Goal: Task Accomplishment & Management: Use online tool/utility

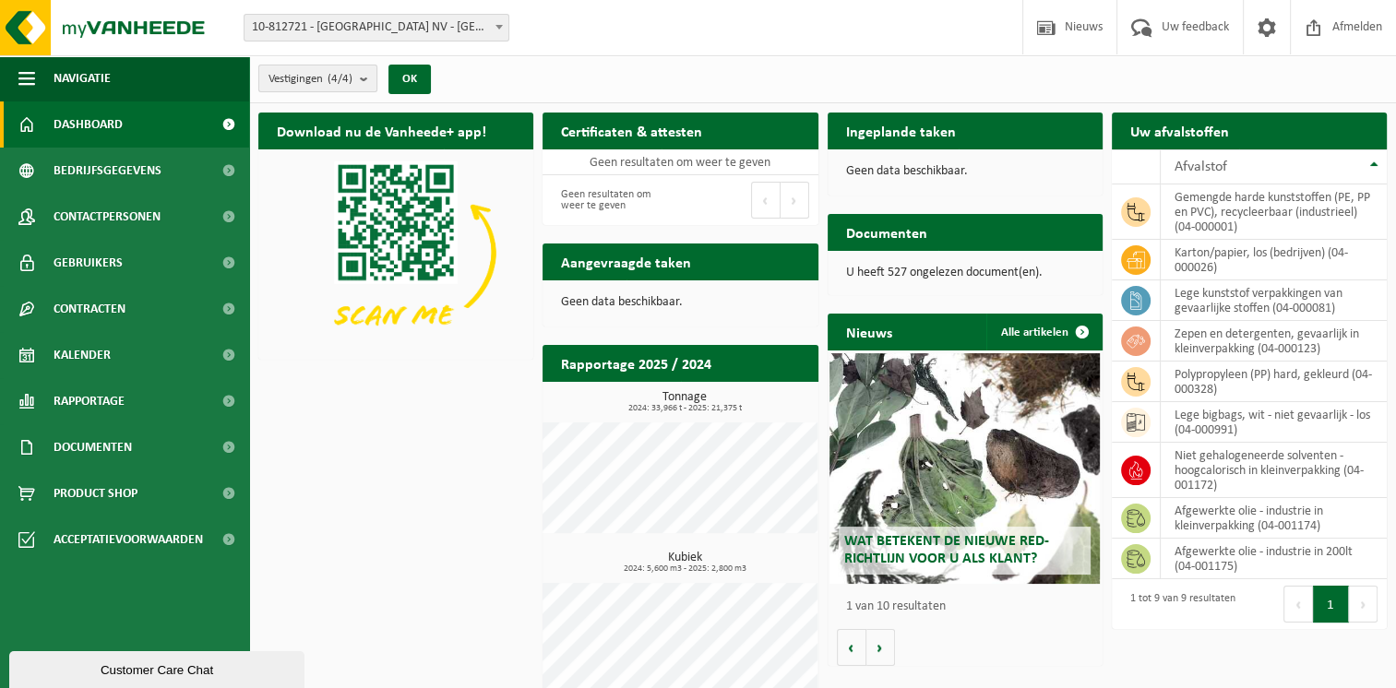
click at [362, 80] on b "submit" at bounding box center [368, 79] width 17 height 26
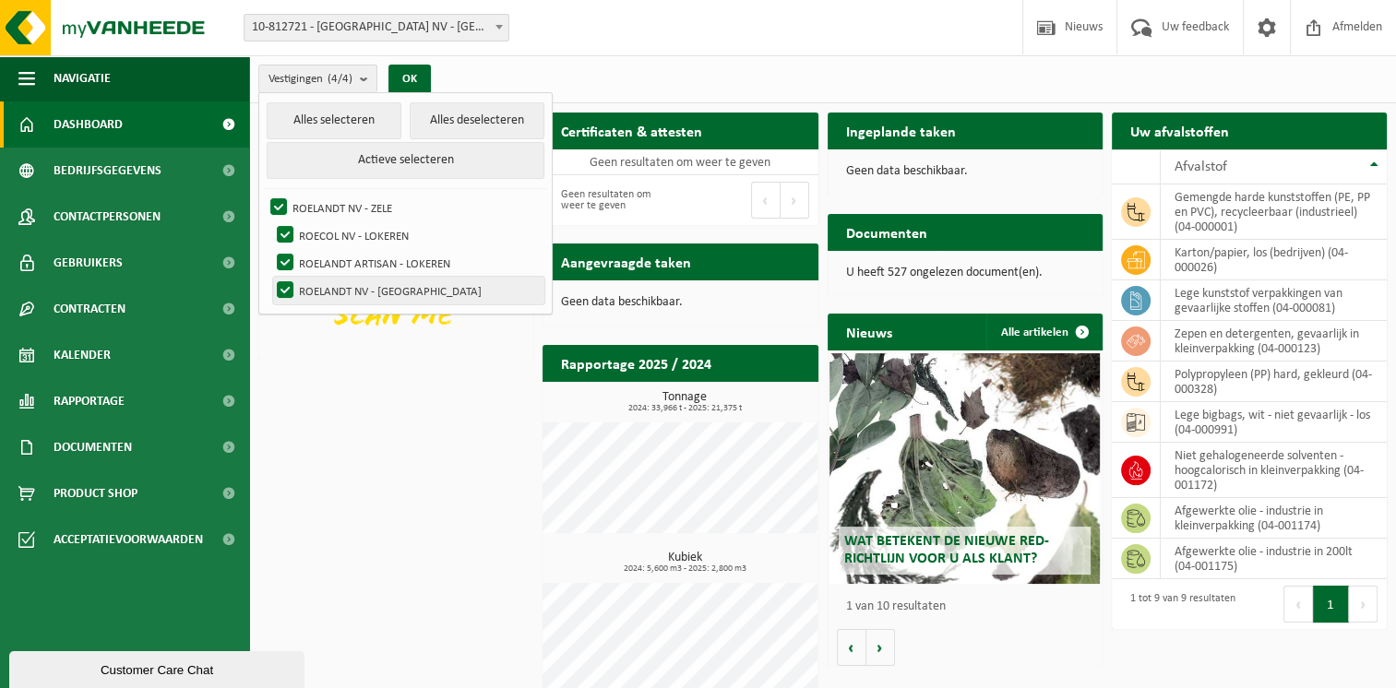
click at [333, 292] on label "ROELANDT NV - LOKEREN" at bounding box center [408, 291] width 271 height 28
click at [270, 277] on input "ROELANDT NV - LOKEREN" at bounding box center [269, 276] width 1 height 1
click at [283, 288] on label "ROELANDT NV - LOKEREN" at bounding box center [408, 291] width 271 height 28
click at [270, 277] on input "ROELANDT NV - LOKEREN" at bounding box center [269, 276] width 1 height 1
checkbox input "true"
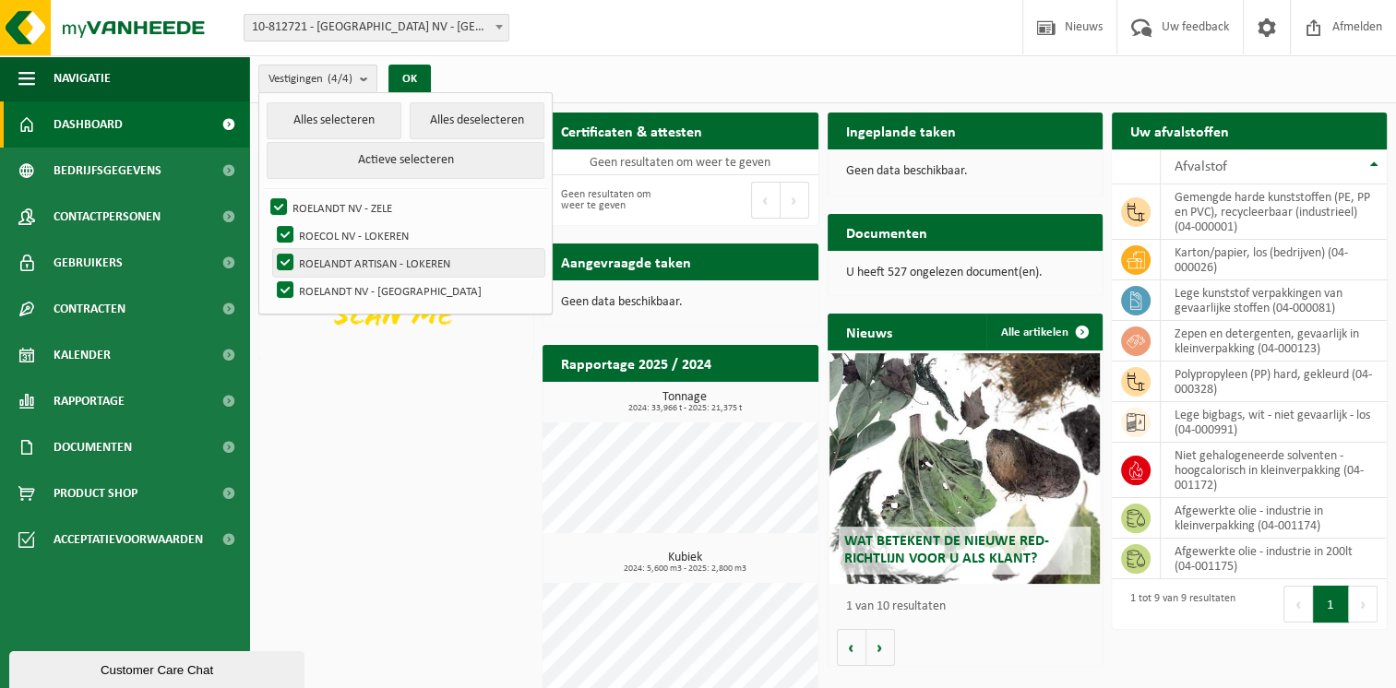
click at [283, 260] on label "ROELANDT ARTISAN - LOKEREN" at bounding box center [408, 263] width 271 height 28
click at [270, 249] on input "ROELANDT ARTISAN - LOKEREN" at bounding box center [269, 248] width 1 height 1
checkbox input "false"
click at [290, 234] on label "ROECOL NV - LOKEREN" at bounding box center [408, 235] width 271 height 28
click at [270, 221] on input "ROECOL NV - LOKEREN" at bounding box center [269, 221] width 1 height 1
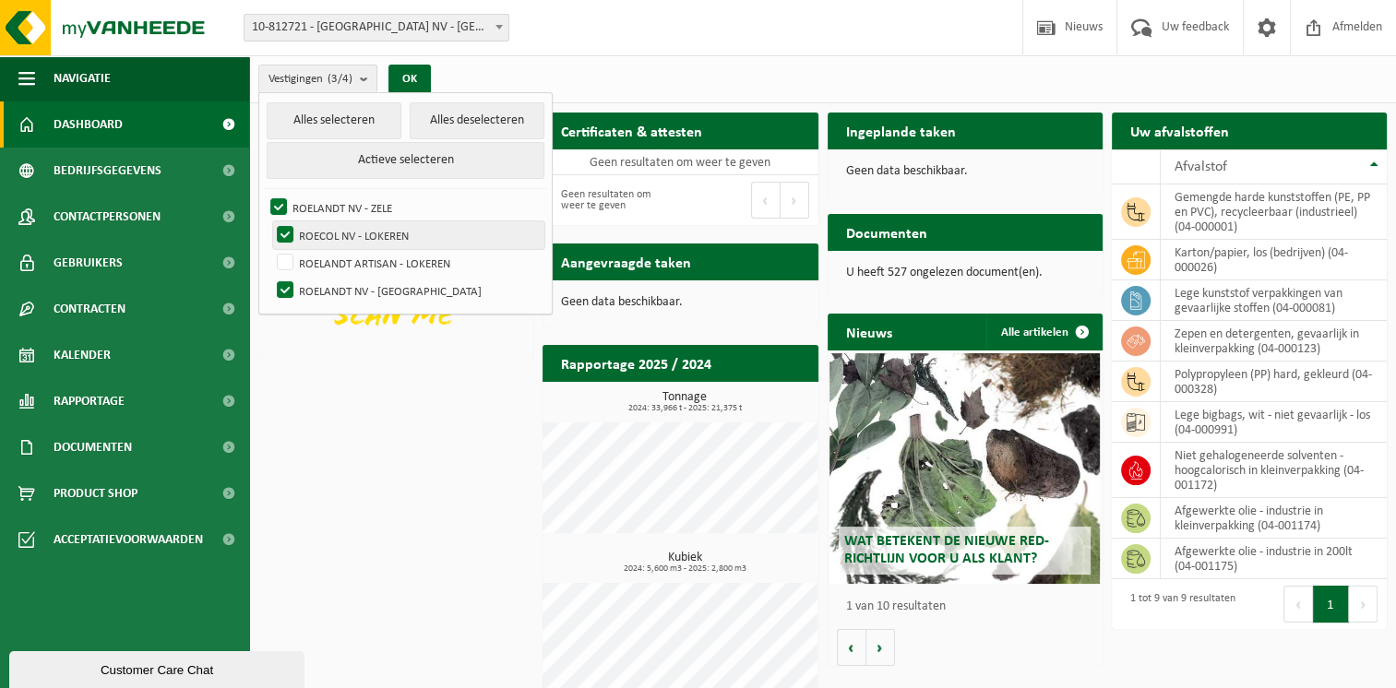
checkbox input "false"
click at [278, 202] on label "ROELANDT NV - ZELE" at bounding box center [406, 208] width 278 height 28
click at [264, 194] on input "ROELANDT NV - ZELE" at bounding box center [263, 193] width 1 height 1
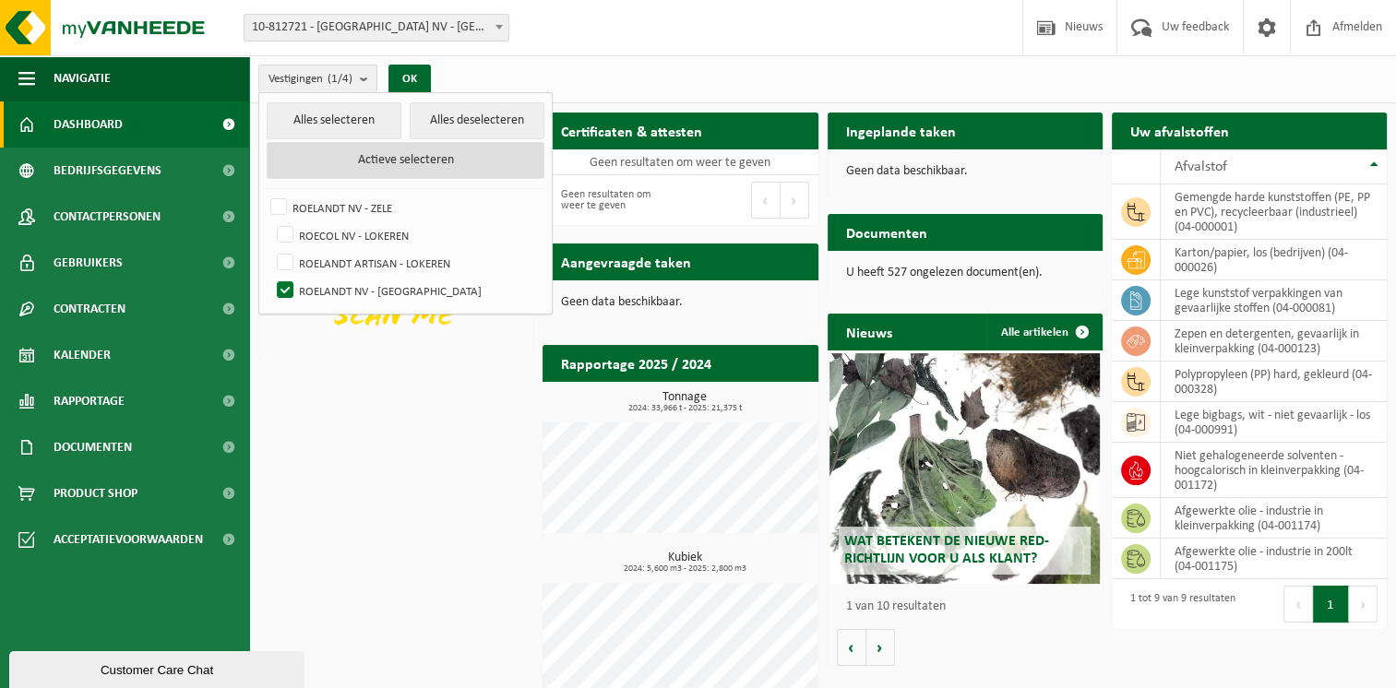
click at [402, 156] on button "Actieve selecteren" at bounding box center [406, 160] width 278 height 37
checkbox input "true"
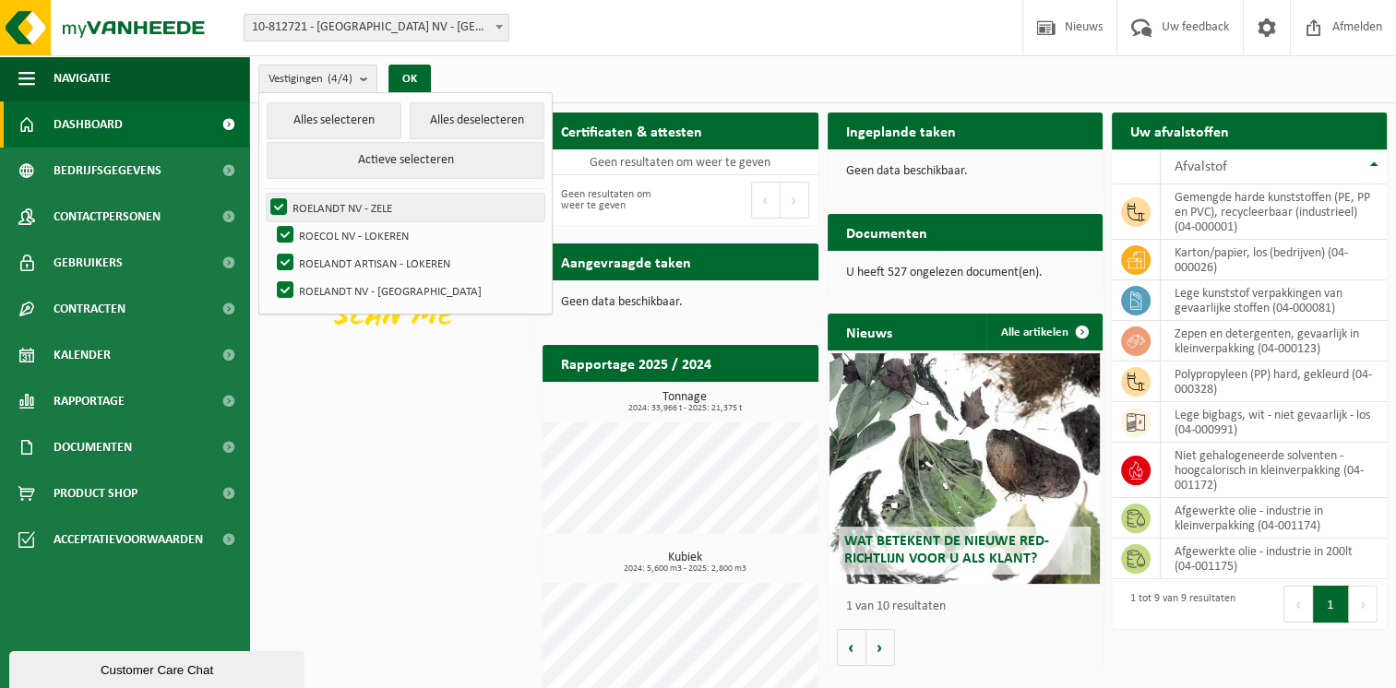
click at [281, 199] on label "ROELANDT NV - ZELE" at bounding box center [406, 208] width 278 height 28
click at [264, 194] on input "ROELANDT NV - ZELE" at bounding box center [263, 193] width 1 height 1
checkbox input "false"
click at [286, 236] on label "ROECOL NV - LOKEREN" at bounding box center [408, 235] width 271 height 28
click at [270, 221] on input "ROECOL NV - LOKEREN" at bounding box center [269, 221] width 1 height 1
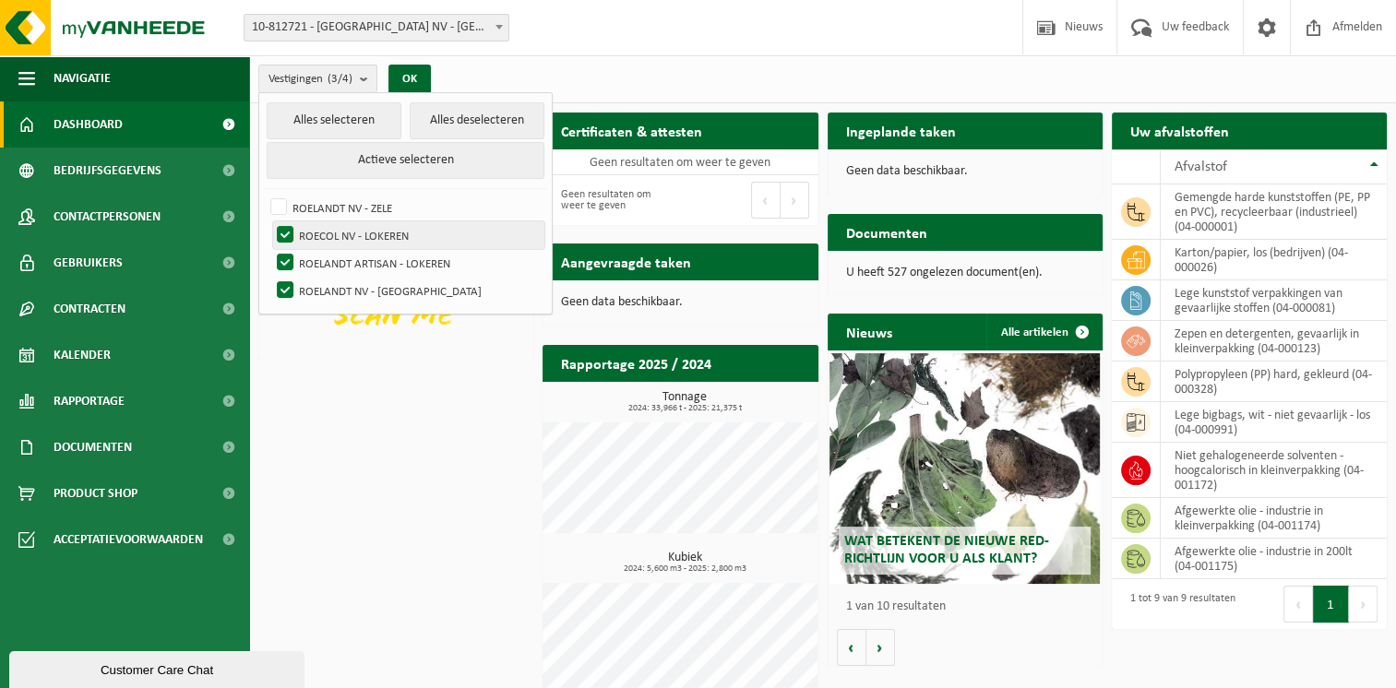
checkbox input "false"
click at [283, 258] on label "ROELANDT ARTISAN - LOKEREN" at bounding box center [408, 263] width 271 height 28
click at [270, 249] on input "ROELANDT ARTISAN - LOKEREN" at bounding box center [269, 248] width 1 height 1
checkbox input "false"
click at [332, 382] on div "Download nu de Vanheede+ app! Verberg Certificaten & attesten Bekijk uw certifi…" at bounding box center [823, 407] width 1138 height 609
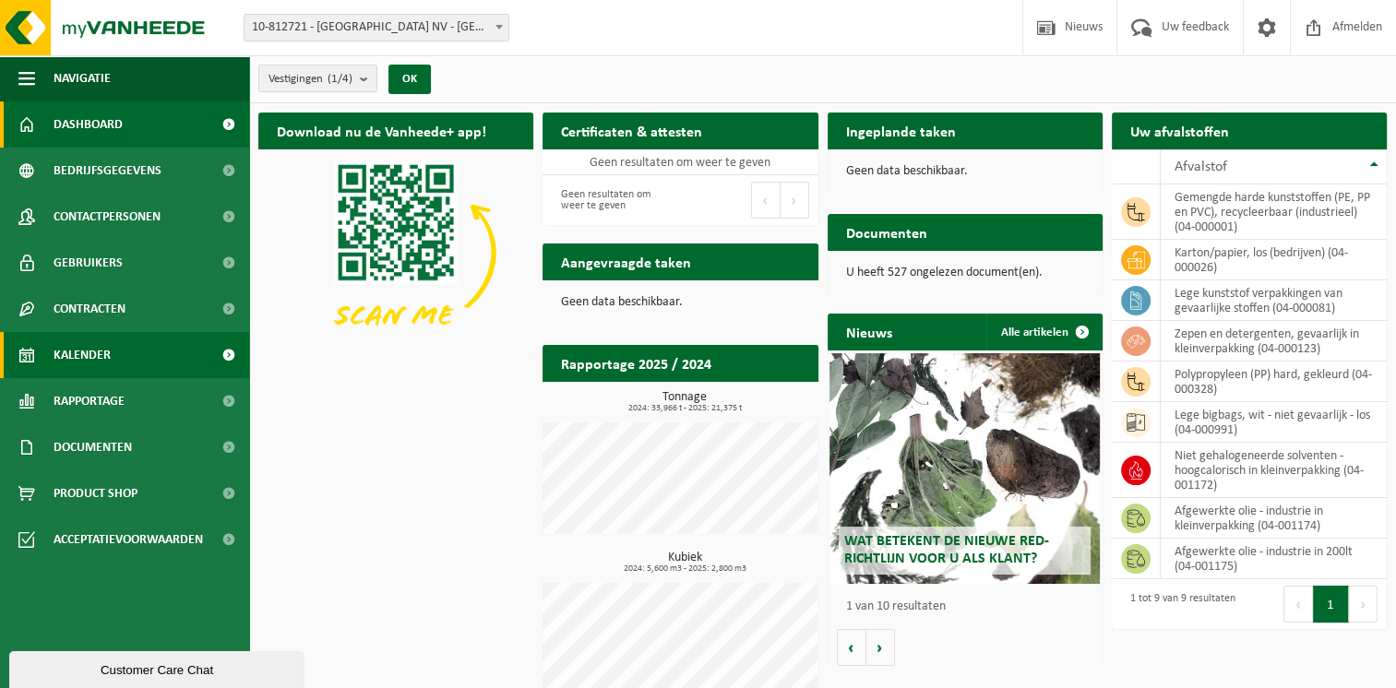
click at [98, 354] on span "Kalender" at bounding box center [82, 355] width 57 height 46
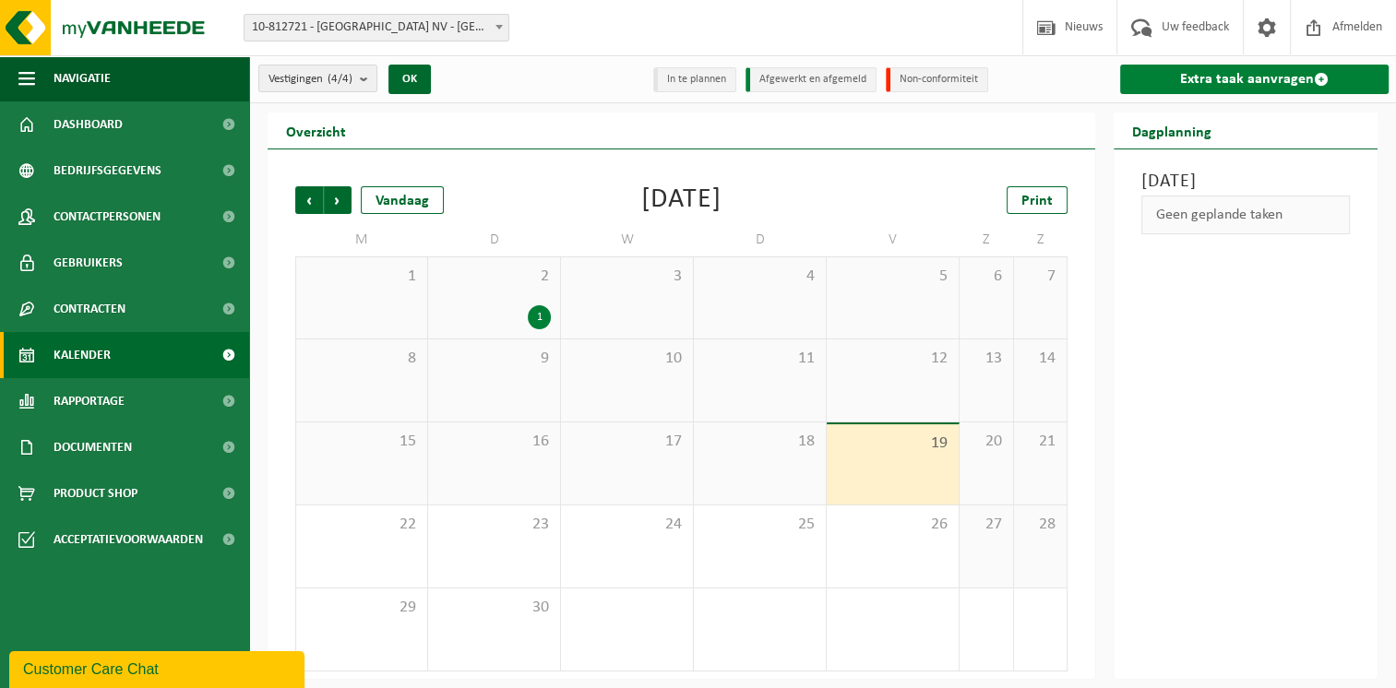
click at [1269, 82] on link "Extra taak aanvragen" at bounding box center [1254, 80] width 269 height 30
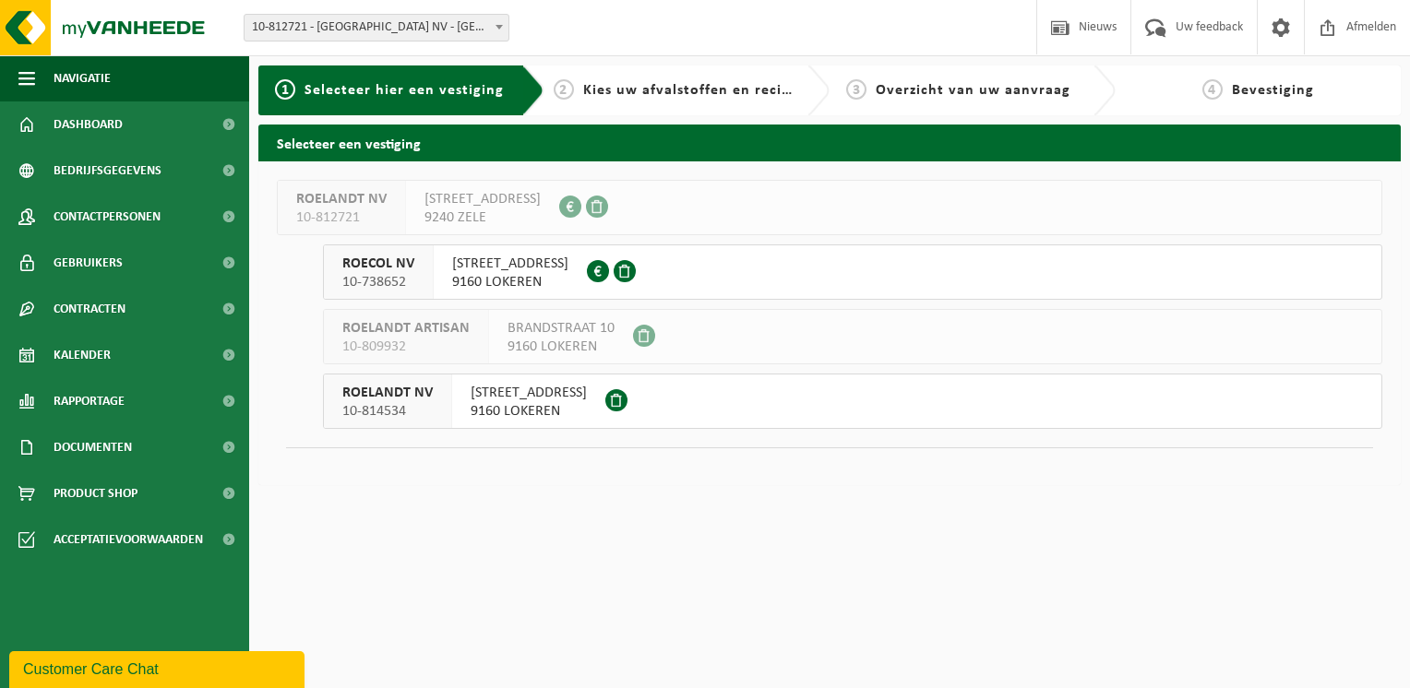
click at [565, 399] on span "MOORTELSTRAAT 9" at bounding box center [529, 393] width 116 height 18
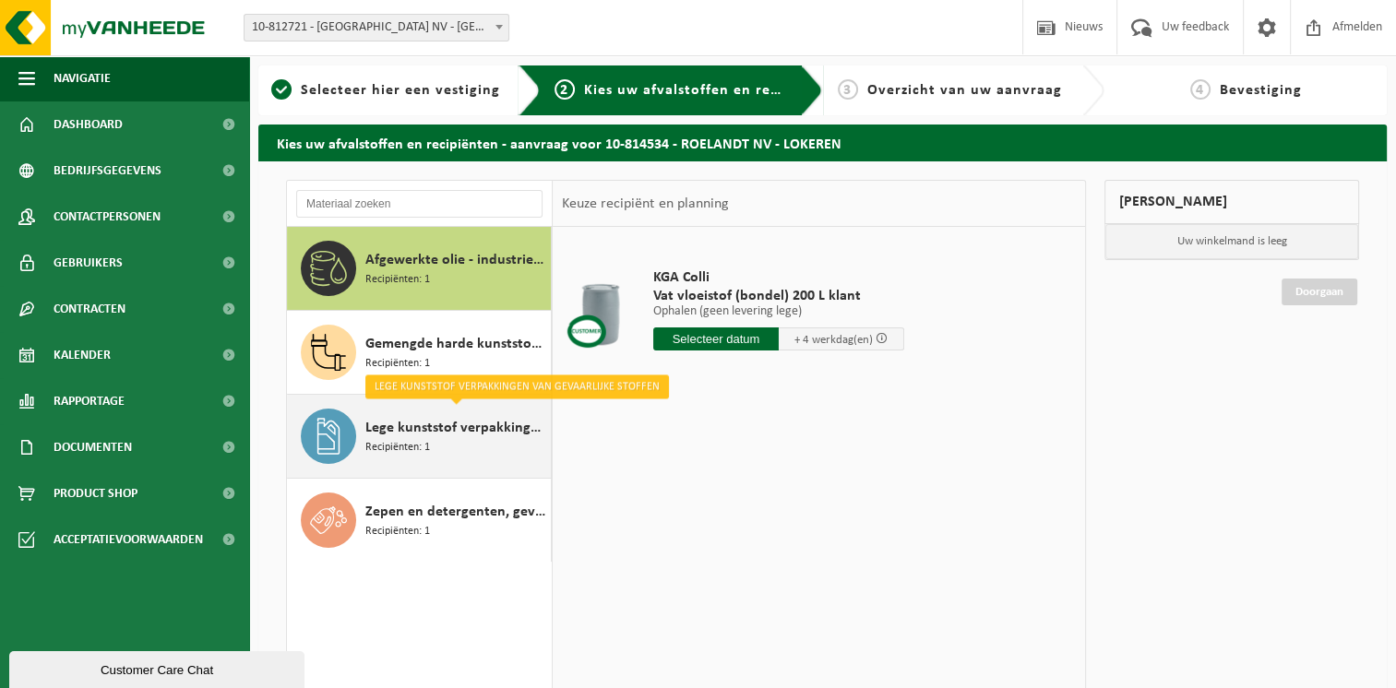
click at [408, 446] on span "Recipiënten: 1" at bounding box center [397, 448] width 65 height 18
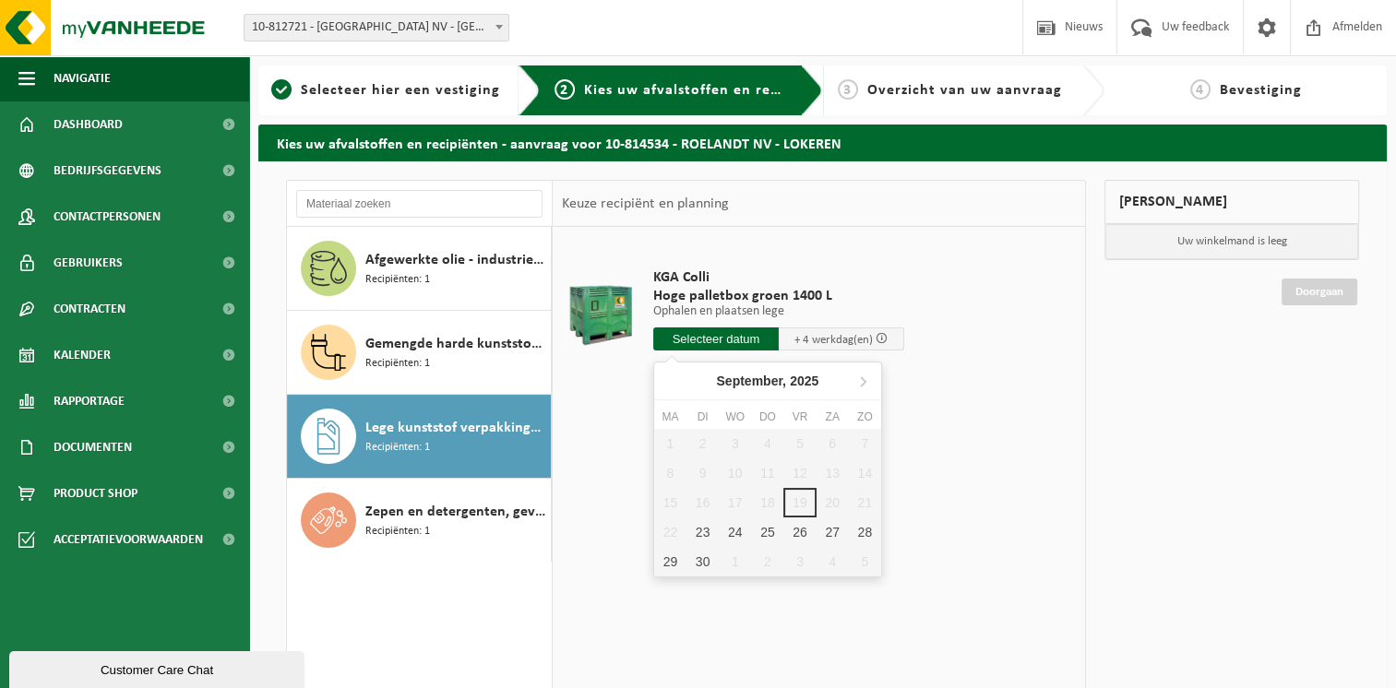
click at [707, 339] on input "text" at bounding box center [716, 339] width 126 height 23
click at [768, 533] on div "25" at bounding box center [767, 533] width 32 height 30
type input "Van 2025-09-25"
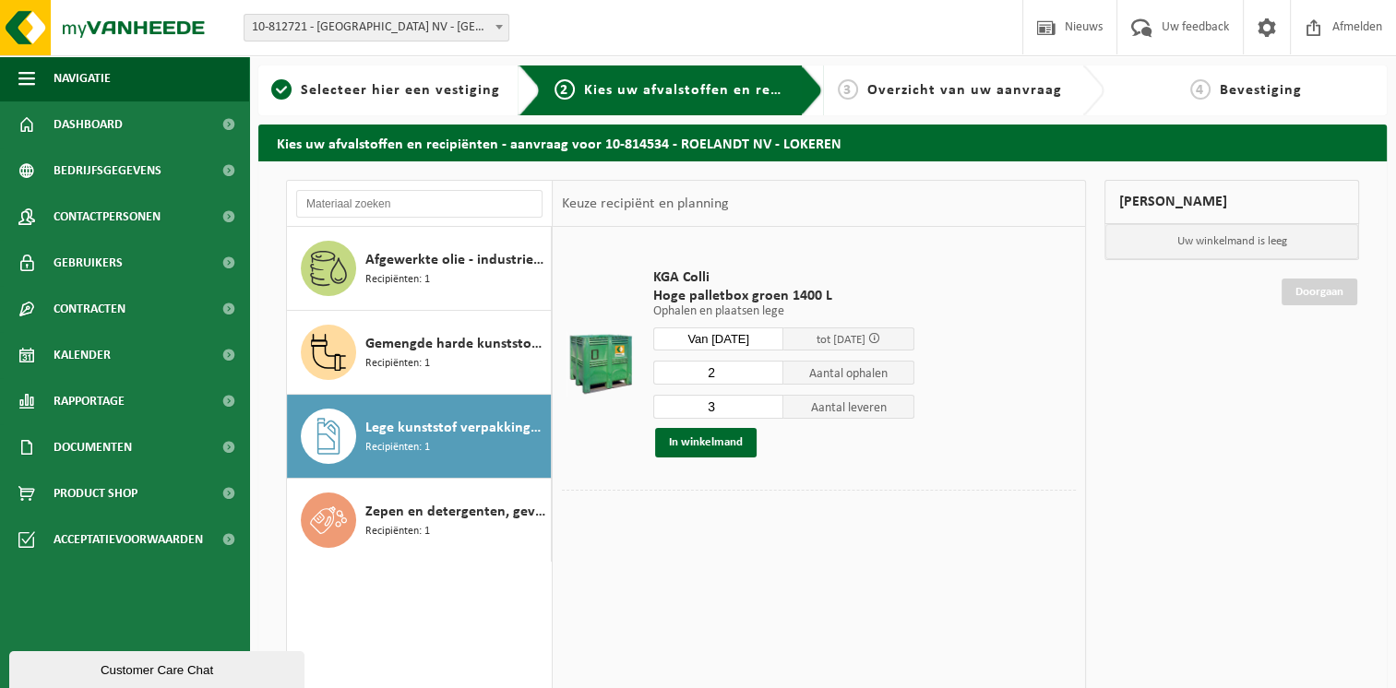
type input "2"
click at [772, 377] on input "2" at bounding box center [718, 373] width 131 height 24
type input "2"
click at [770, 412] on input "2" at bounding box center [718, 407] width 131 height 24
click at [707, 440] on button "In winkelmand" at bounding box center [706, 443] width 102 height 30
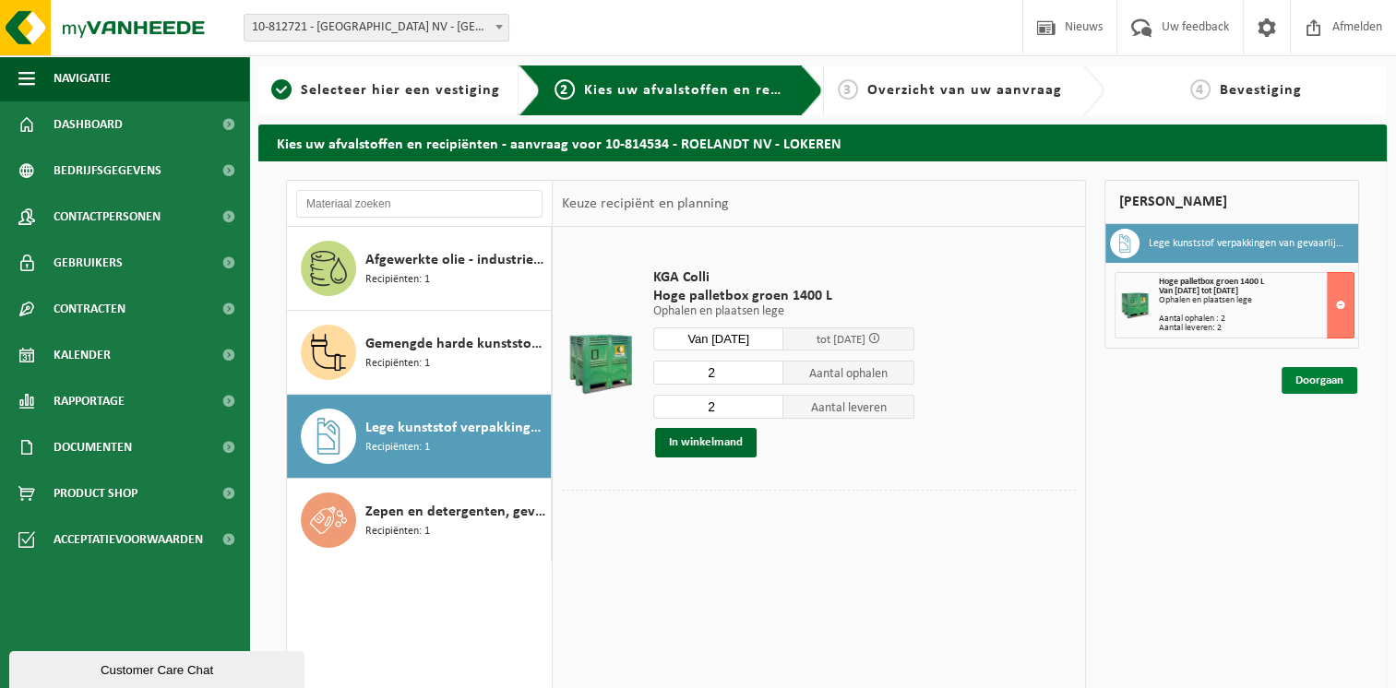
click at [1312, 382] on link "Doorgaan" at bounding box center [1320, 380] width 76 height 27
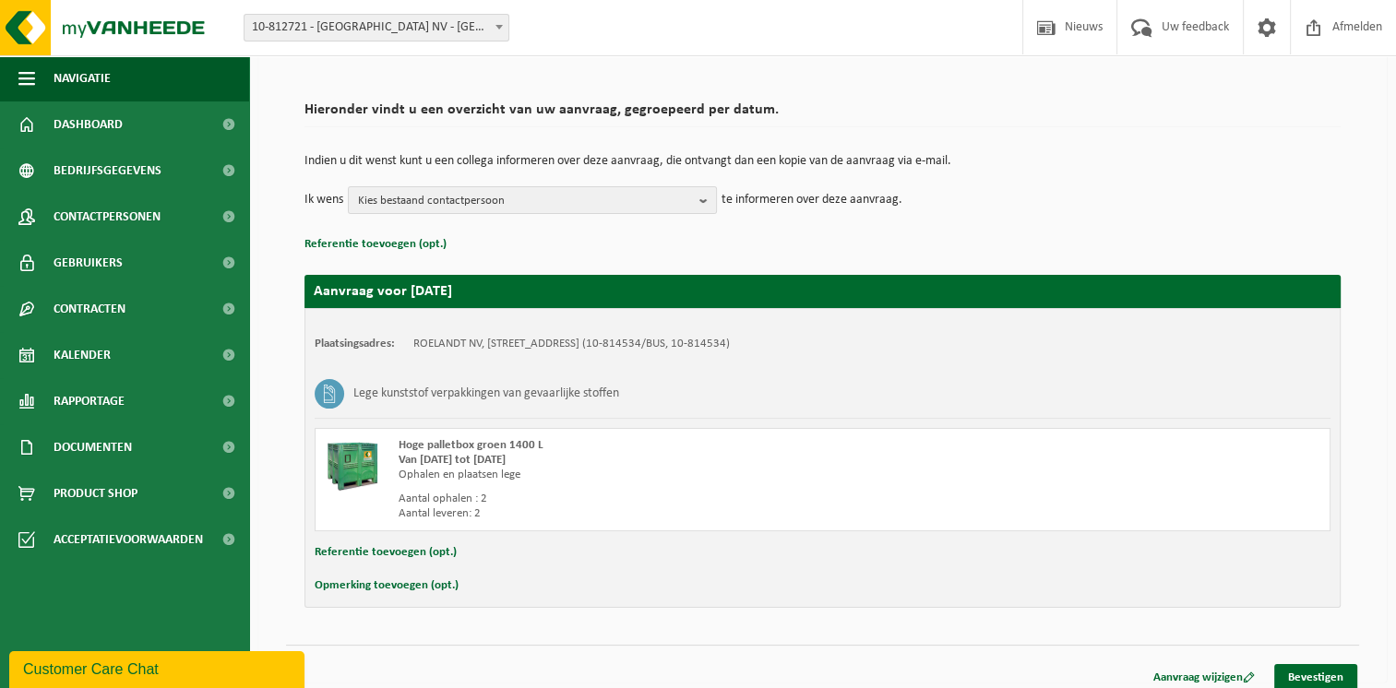
scroll to position [116, 0]
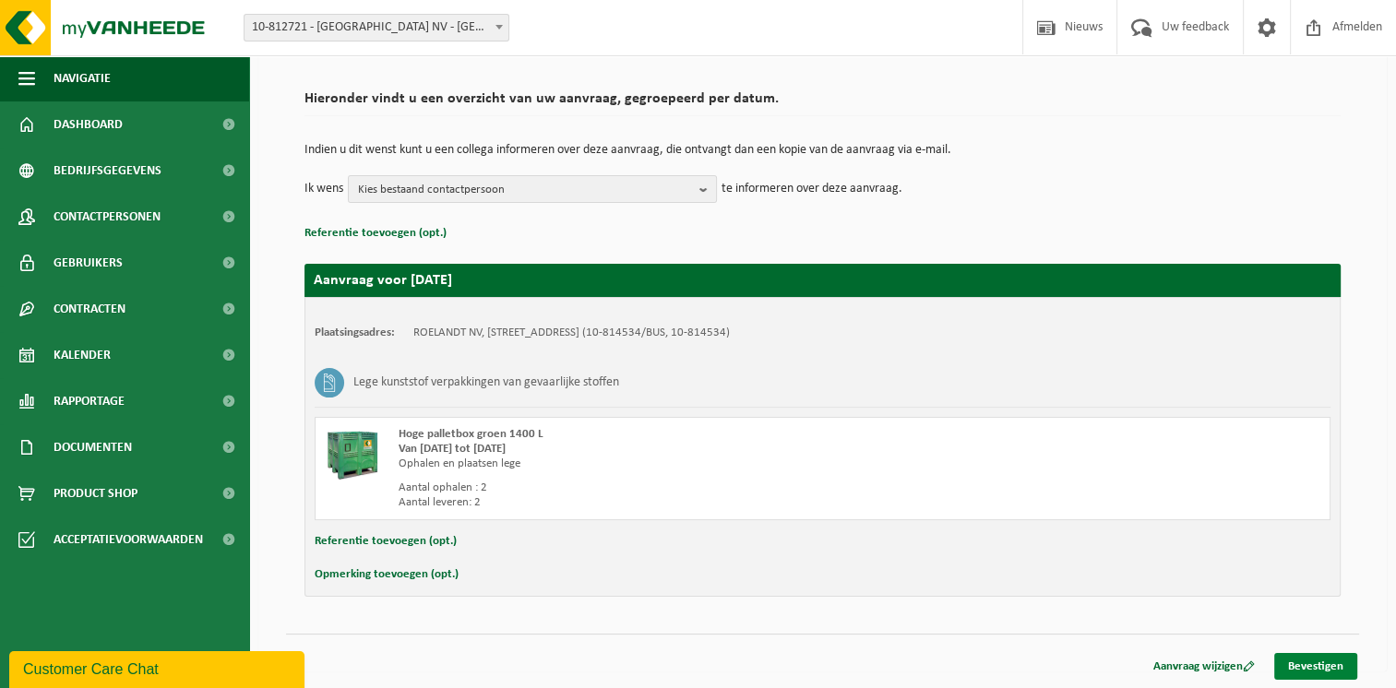
click at [1324, 663] on link "Bevestigen" at bounding box center [1315, 666] width 83 height 27
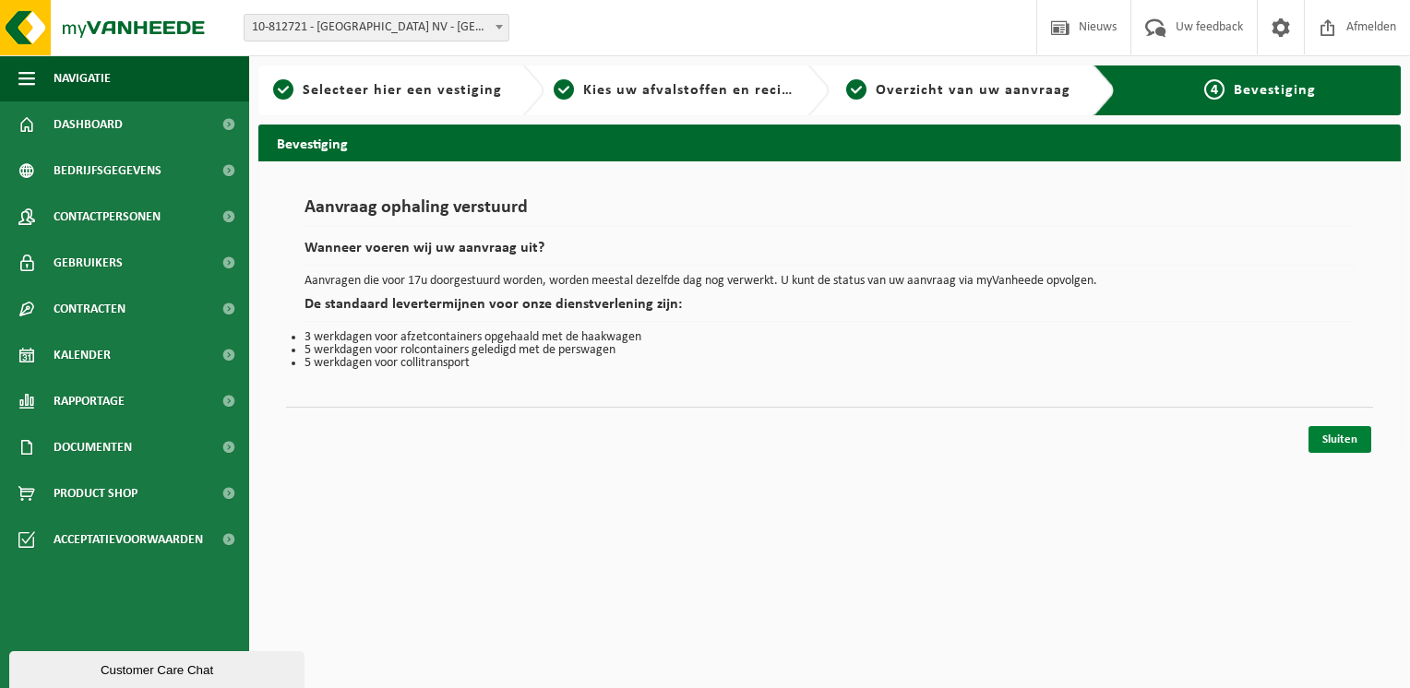
click at [1331, 436] on link "Sluiten" at bounding box center [1340, 439] width 63 height 27
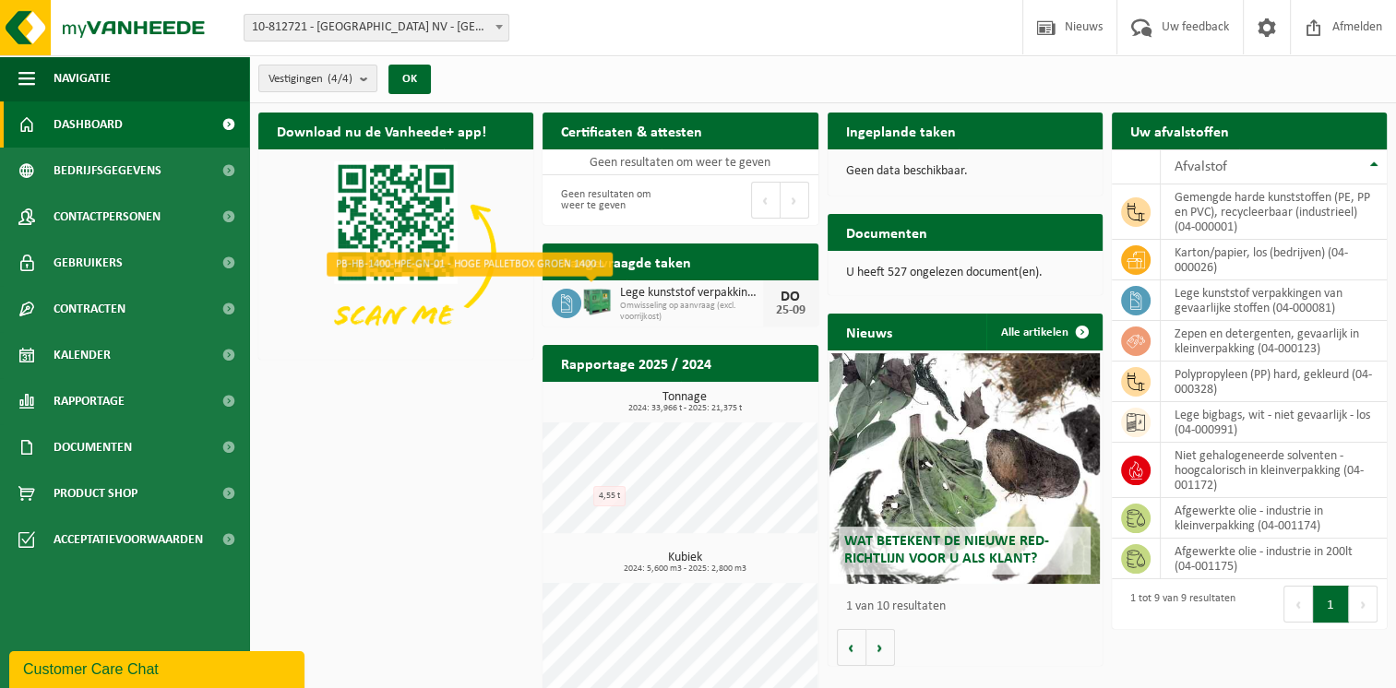
click at [598, 306] on img at bounding box center [596, 301] width 31 height 31
click at [631, 304] on span "Omwisseling op aanvraag (excl. voorrijkost)" at bounding box center [691, 312] width 142 height 22
